Goal: Find specific page/section: Find specific page/section

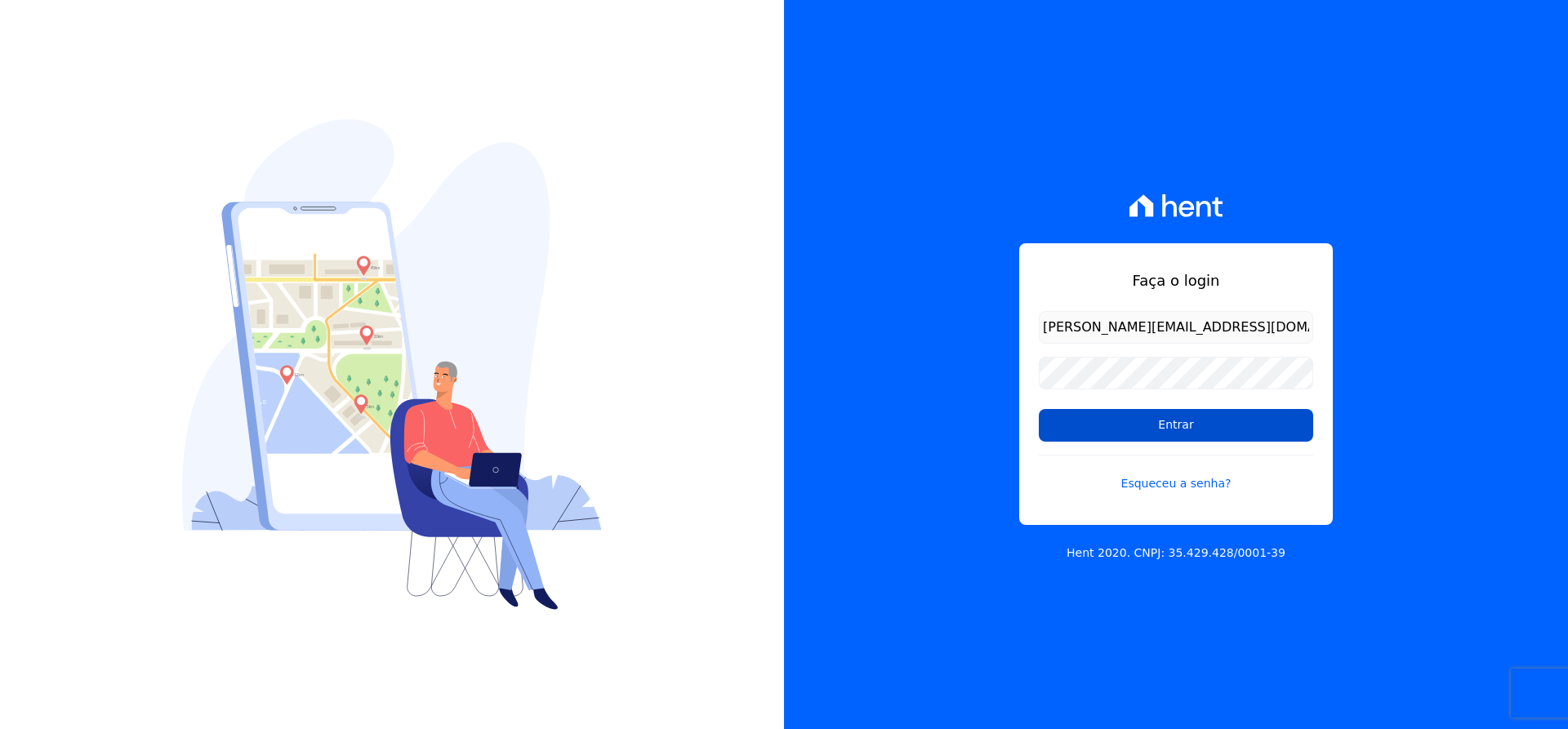
click at [1162, 420] on input "Entrar" at bounding box center [1175, 425] width 274 height 32
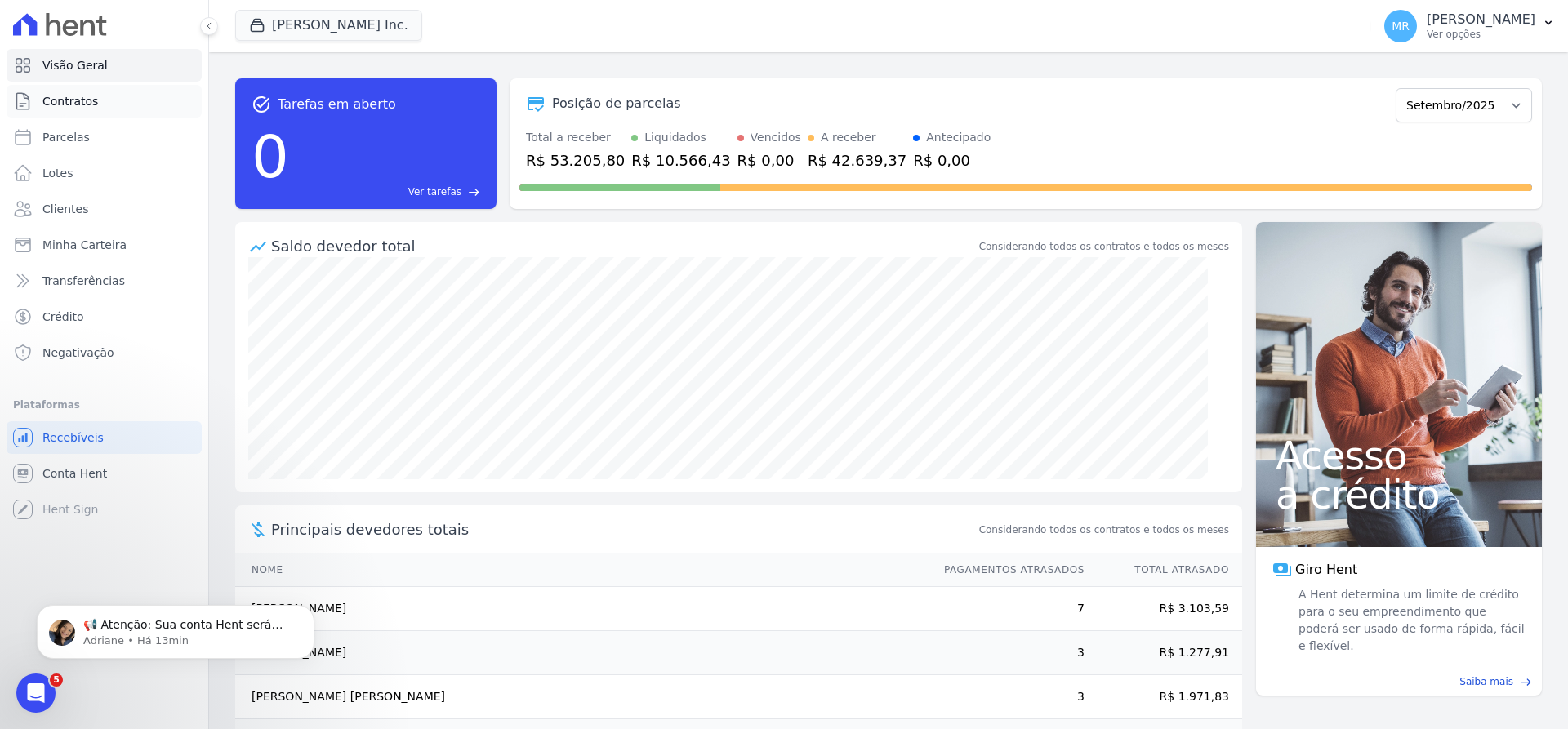
click at [99, 97] on link "Contratos" at bounding box center [104, 101] width 195 height 32
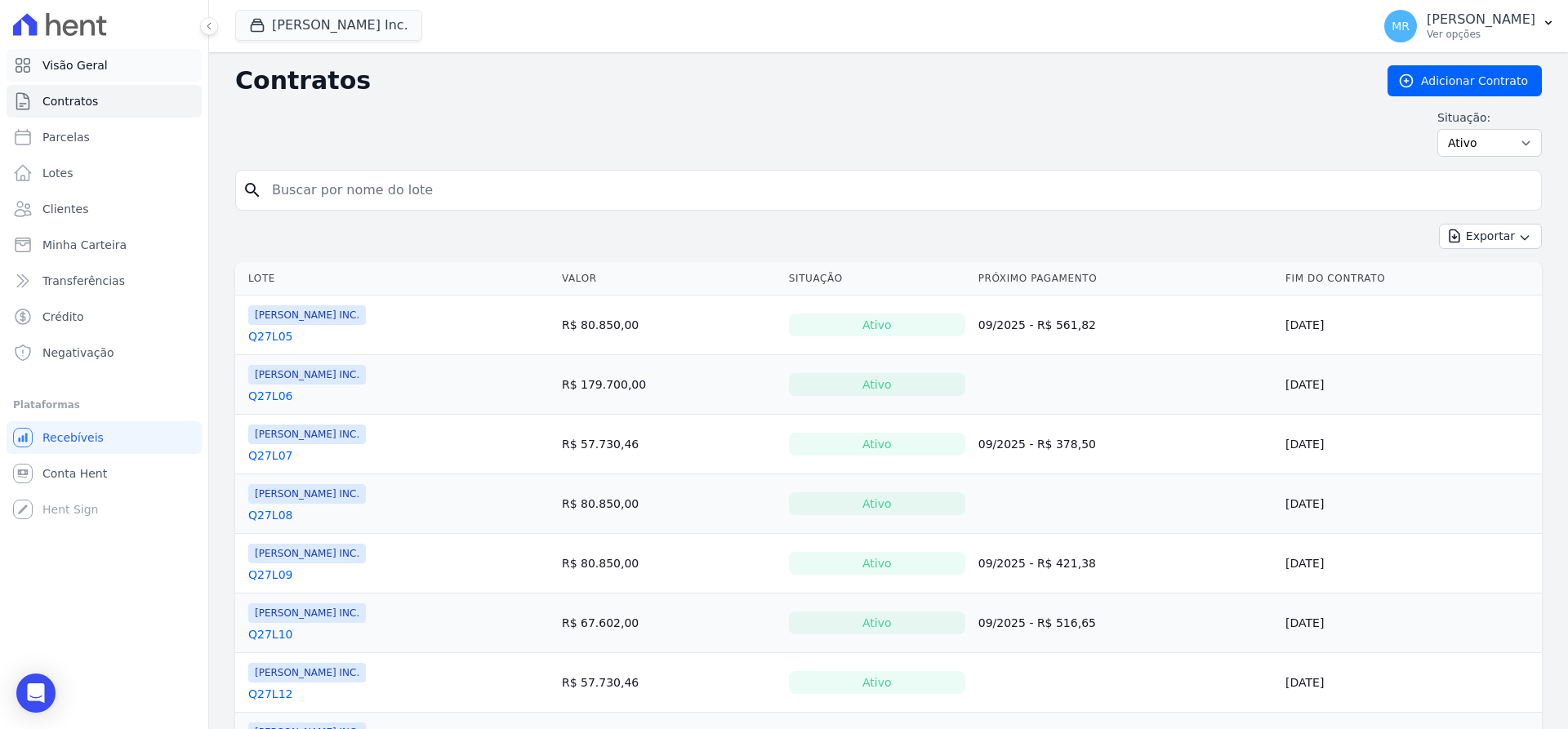
click at [98, 58] on span "Visão Geral" at bounding box center [75, 66] width 65 height 17
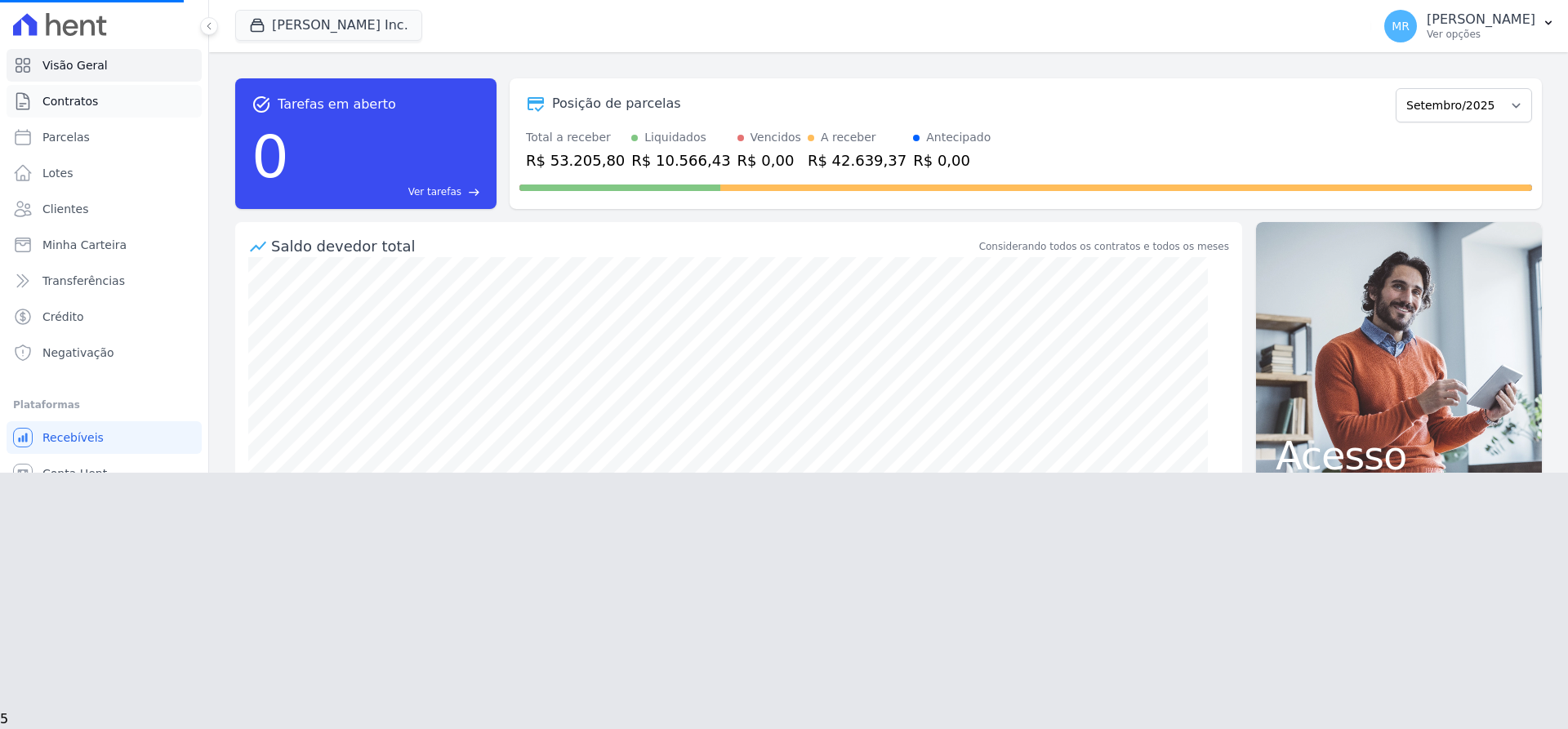
click at [96, 99] on link "Contratos" at bounding box center [104, 101] width 195 height 32
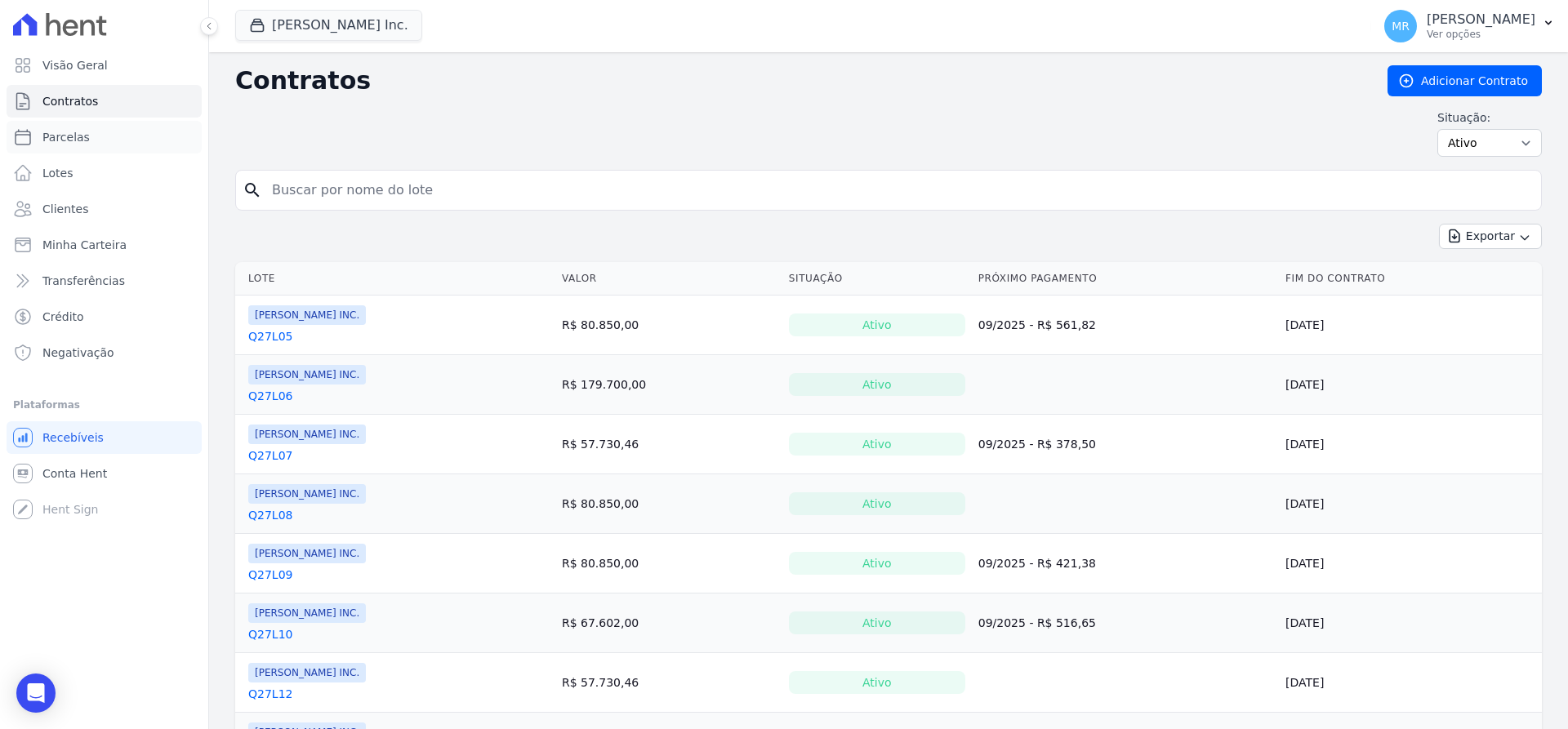
click at [80, 142] on span "Parcelas" at bounding box center [66, 137] width 48 height 17
click at [58, 178] on span "Lotes" at bounding box center [58, 173] width 31 height 17
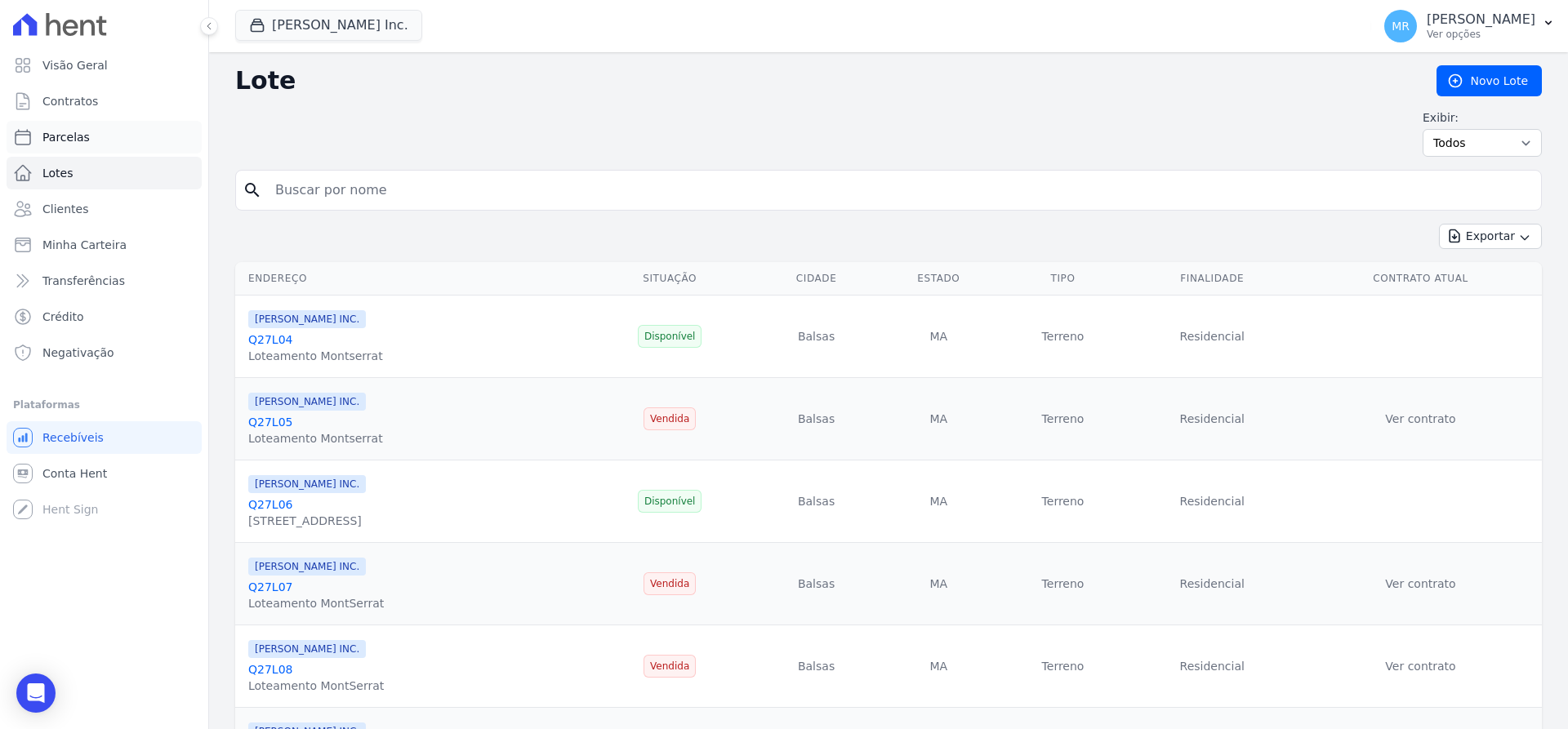
click at [61, 142] on span "Parcelas" at bounding box center [66, 137] width 48 height 17
select select
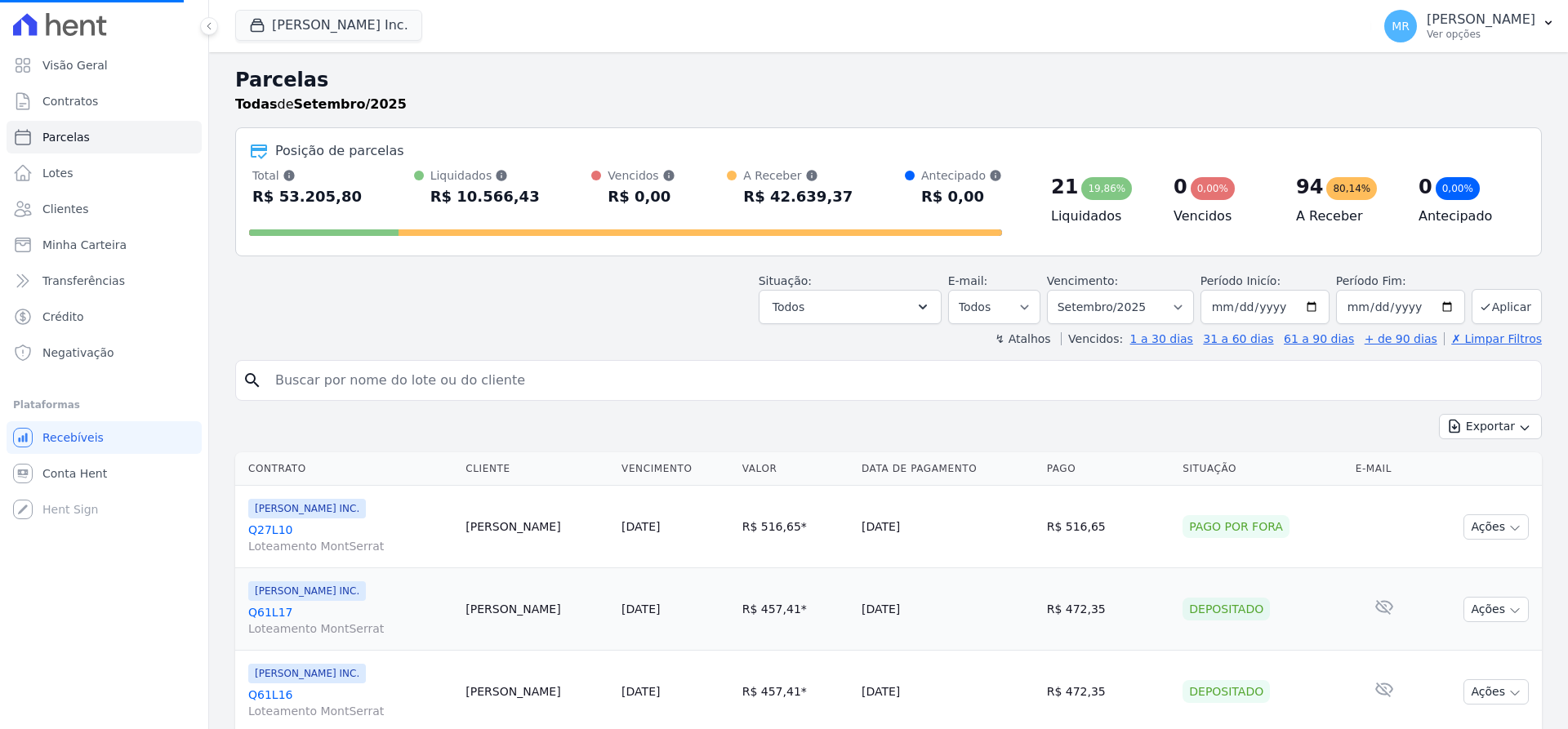
select select
